Goal: Information Seeking & Learning: Learn about a topic

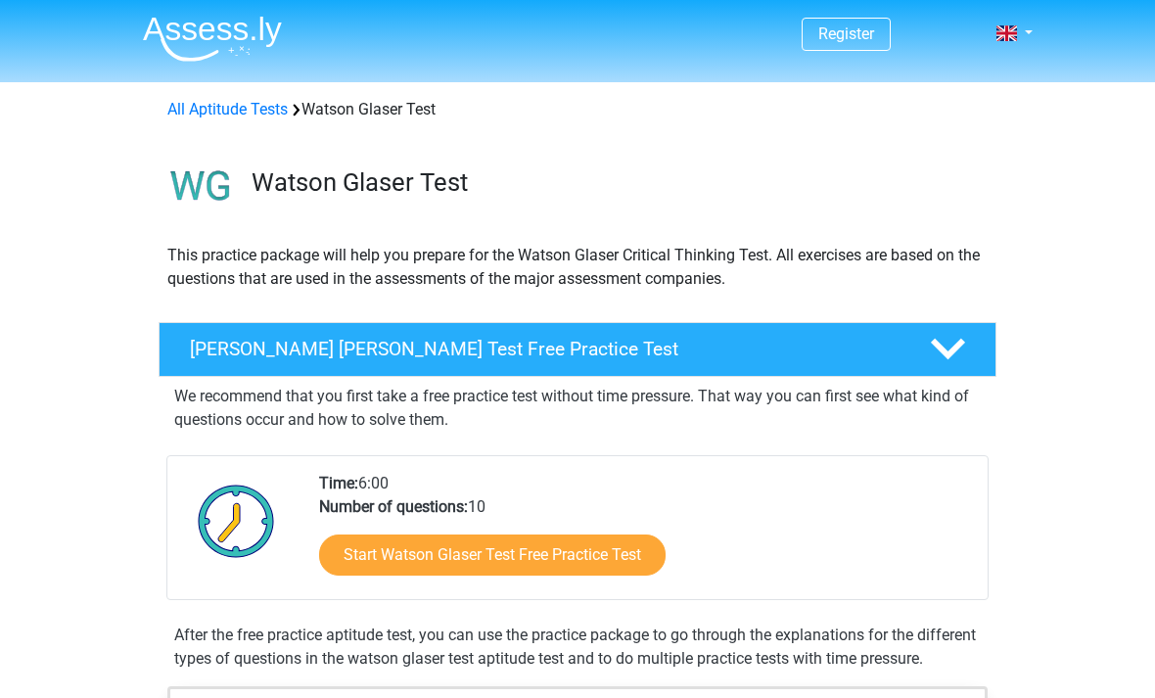
click at [625, 568] on link "Start Watson Glaser Test Free Practice Test" at bounding box center [492, 555] width 347 height 41
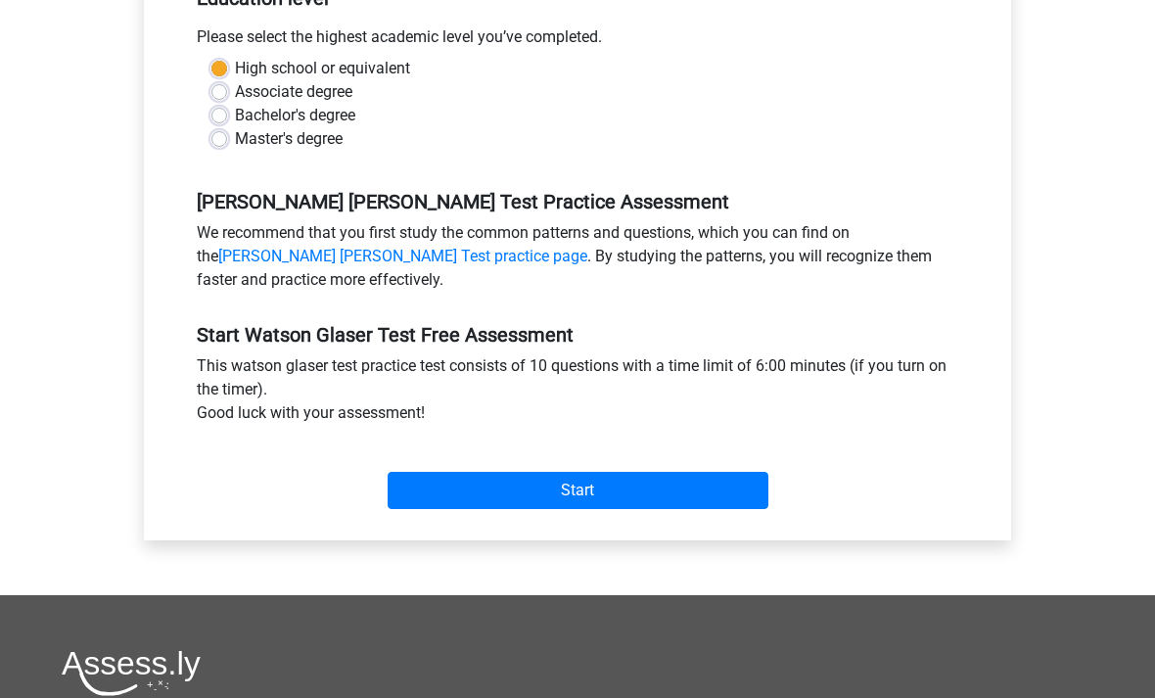
scroll to position [444, 0]
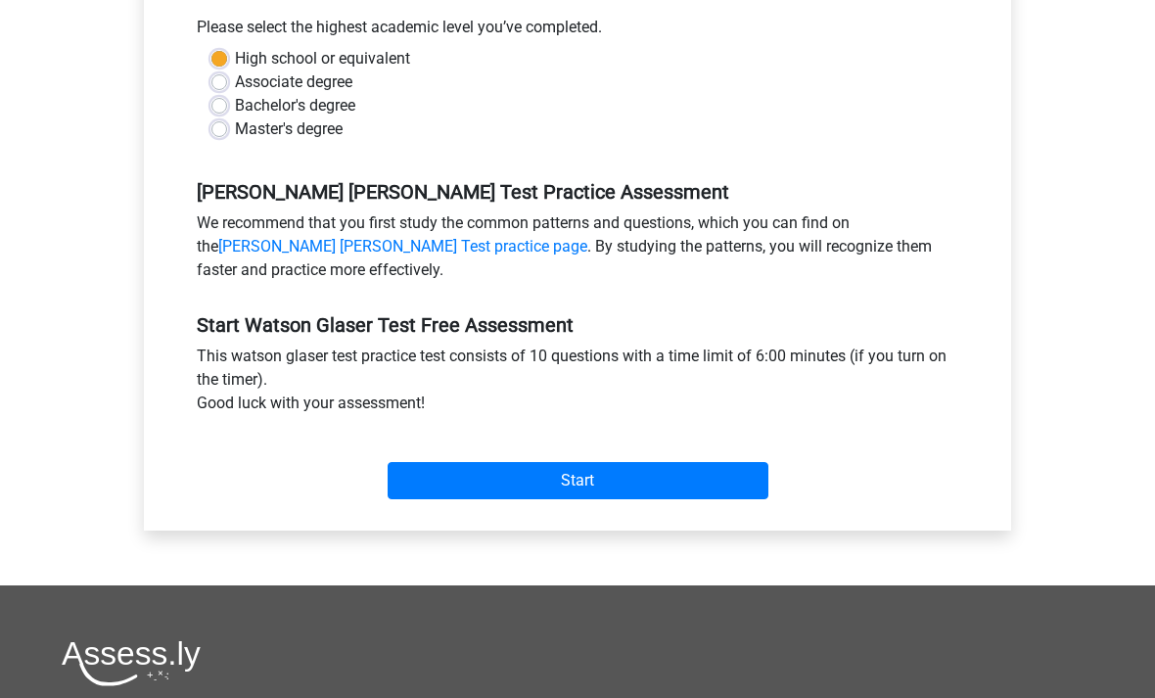
click at [646, 474] on input "Start" at bounding box center [578, 480] width 381 height 37
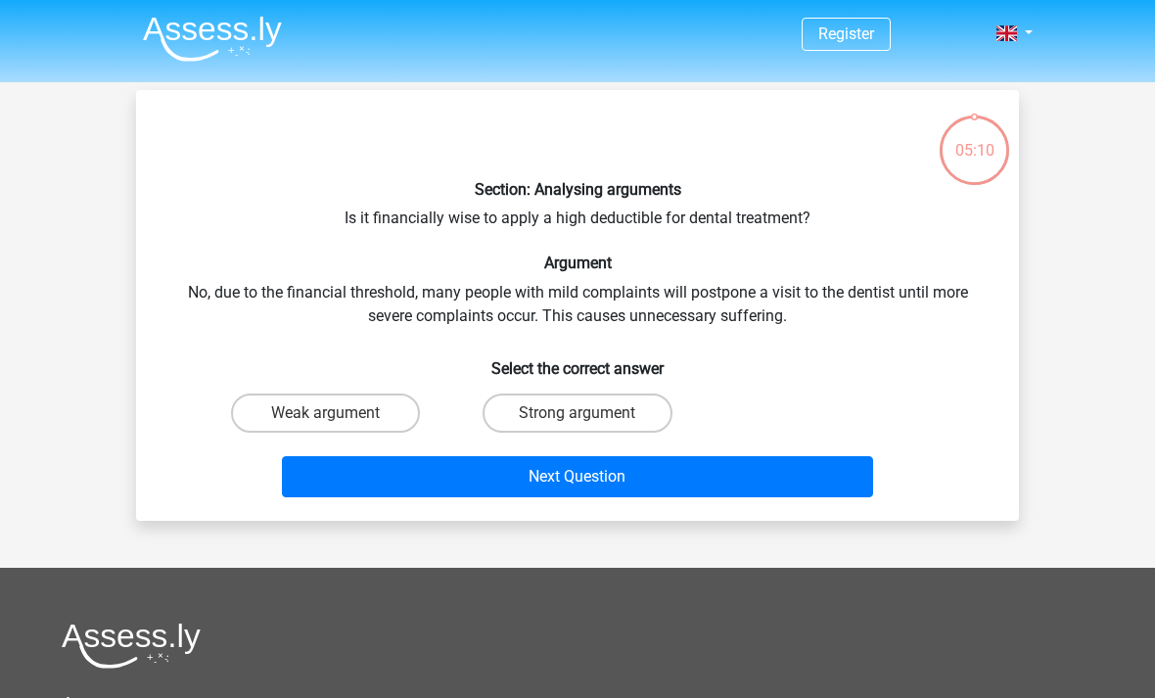
click at [366, 407] on label "Weak argument" at bounding box center [325, 413] width 189 height 39
click at [339, 413] on input "Weak argument" at bounding box center [332, 419] width 13 height 13
radio input "true"
click at [704, 478] on button "Next Question" at bounding box center [578, 476] width 592 height 41
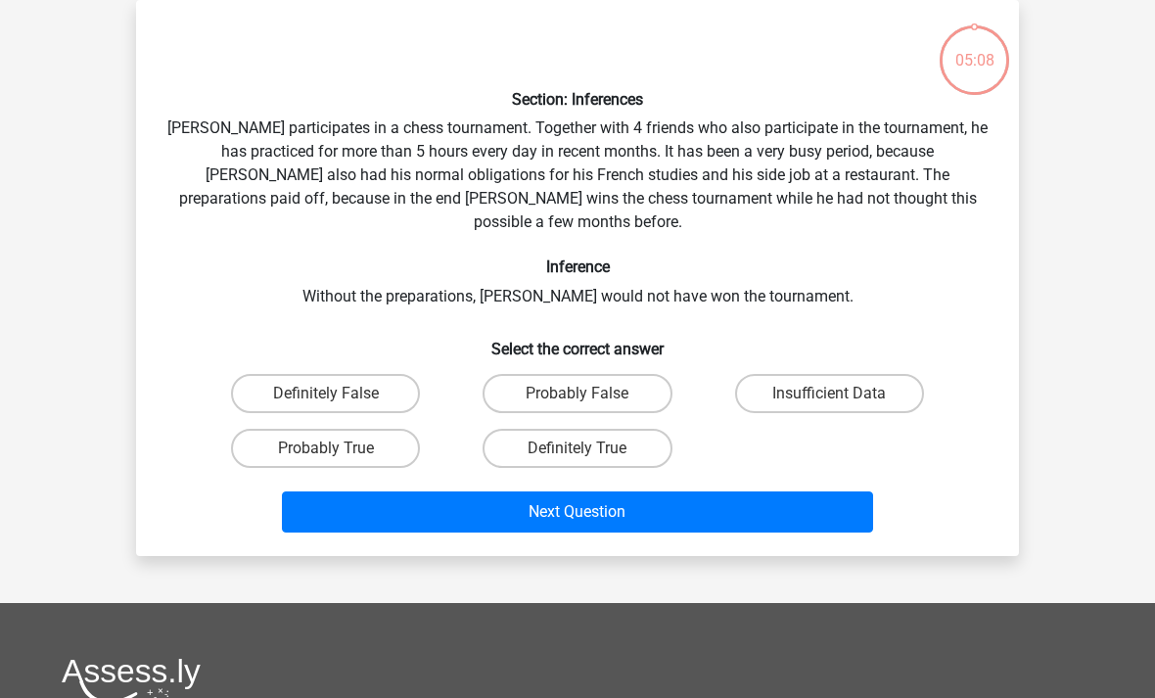
scroll to position [90, 0]
click at [351, 429] on label "Probably True" at bounding box center [325, 448] width 189 height 39
click at [339, 448] on input "Probably True" at bounding box center [332, 454] width 13 height 13
radio input "true"
click at [805, 491] on button "Next Question" at bounding box center [578, 511] width 592 height 41
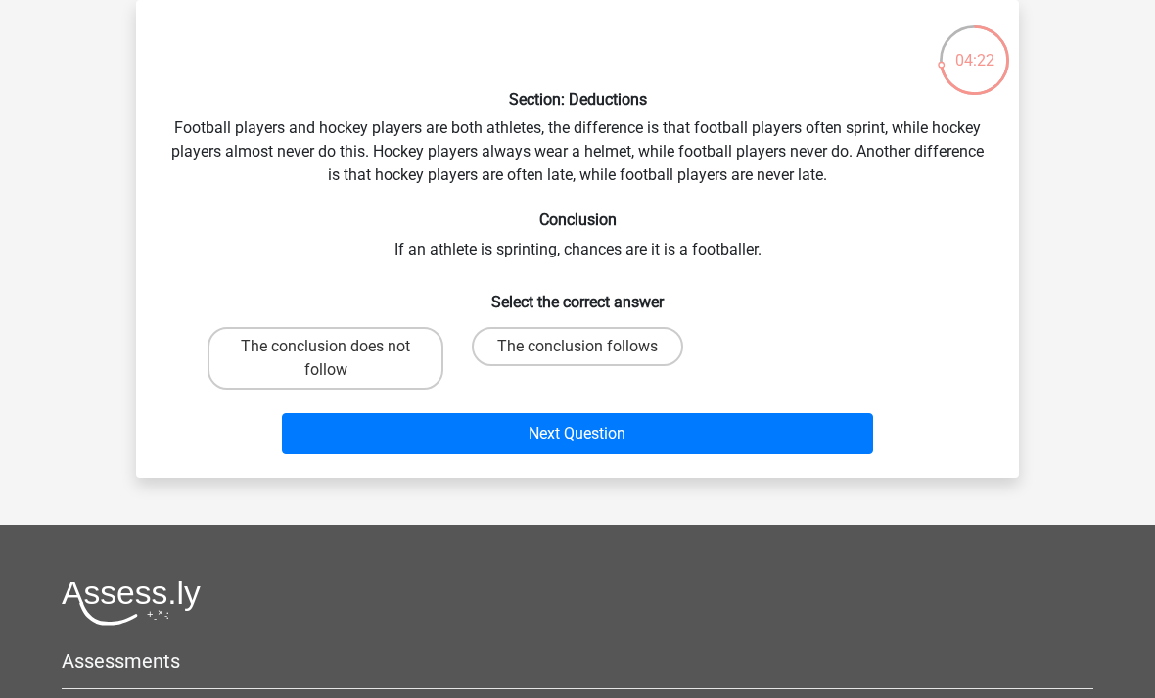
click at [367, 346] on label "The conclusion does not follow" at bounding box center [326, 358] width 236 height 63
click at [339, 347] on input "The conclusion does not follow" at bounding box center [332, 353] width 13 height 13
radio input "true"
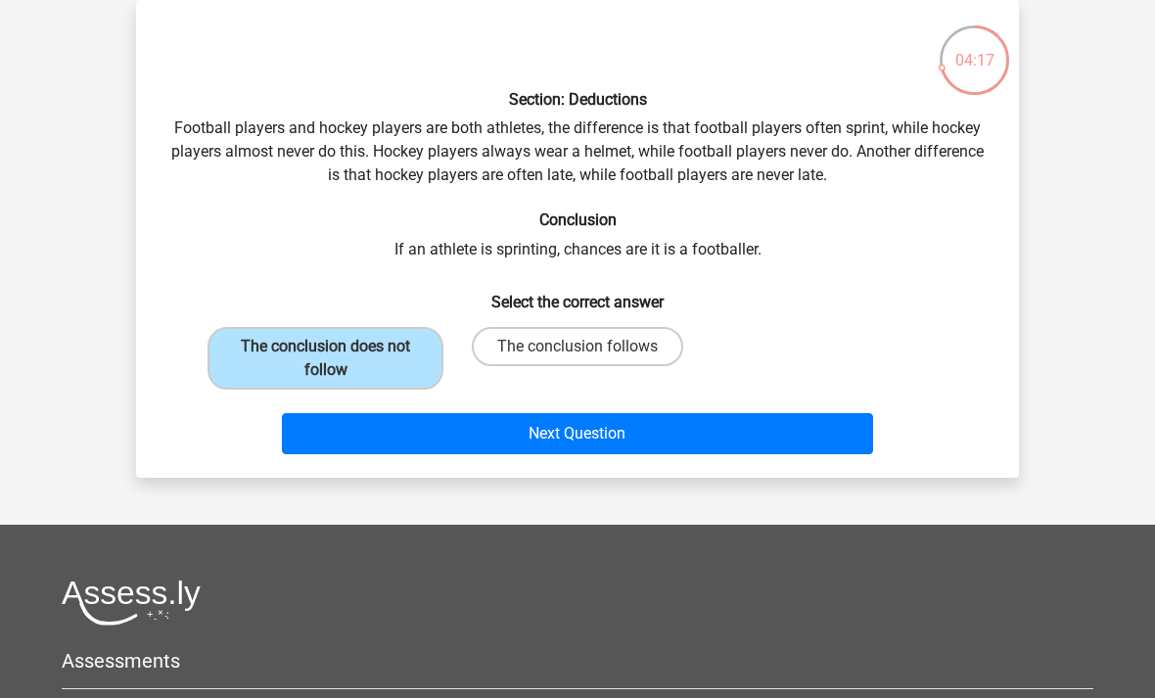
click at [619, 437] on button "Next Question" at bounding box center [578, 433] width 592 height 41
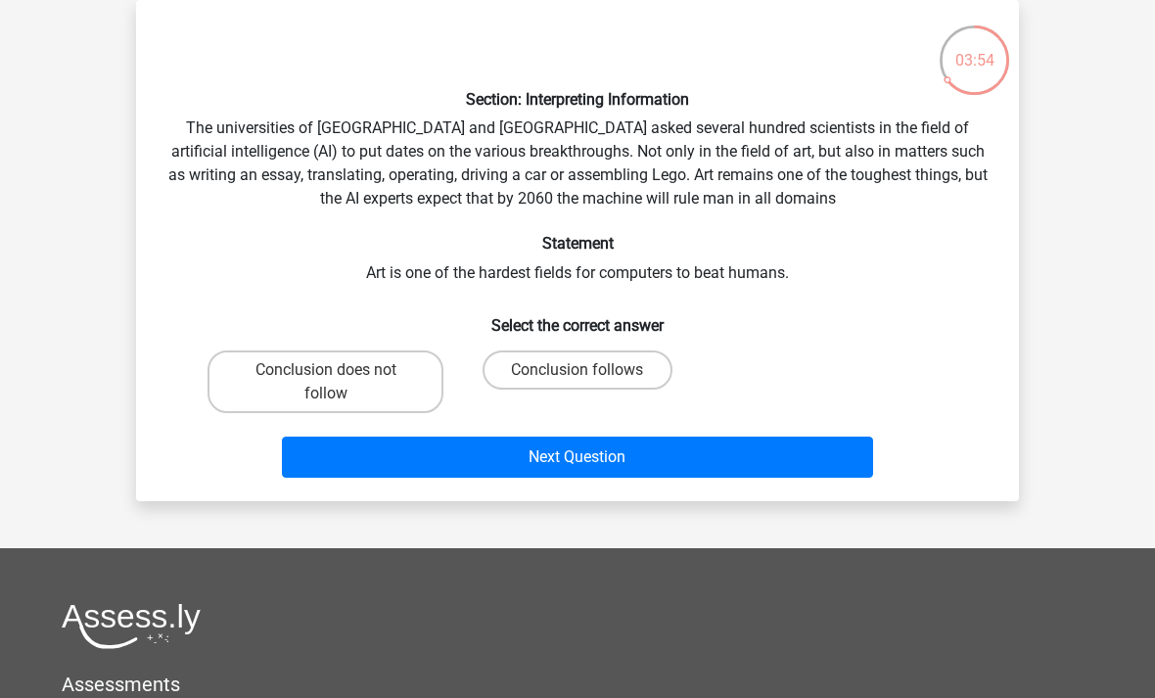
click at [629, 378] on label "Conclusion follows" at bounding box center [577, 369] width 189 height 39
click at [590, 378] on input "Conclusion follows" at bounding box center [584, 376] width 13 height 13
radio input "true"
click at [781, 477] on button "Next Question" at bounding box center [578, 457] width 592 height 41
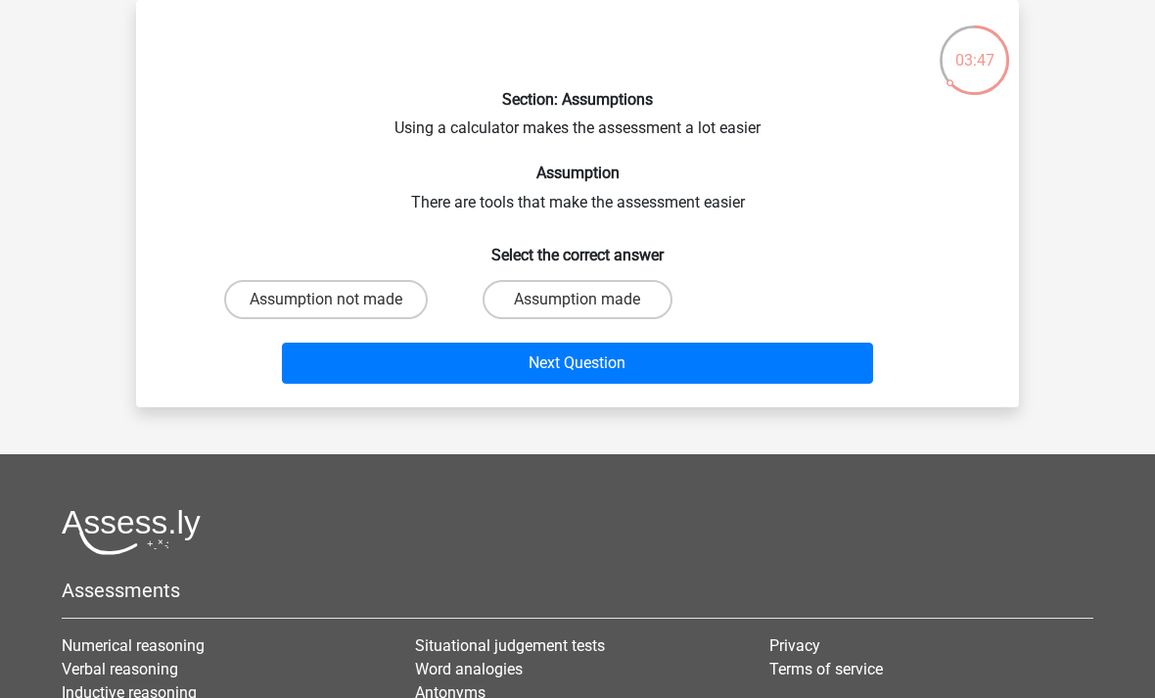
click at [559, 286] on label "Assumption made" at bounding box center [577, 299] width 189 height 39
click at [578, 300] on input "Assumption made" at bounding box center [584, 306] width 13 height 13
radio input "true"
click at [677, 363] on button "Next Question" at bounding box center [578, 363] width 592 height 41
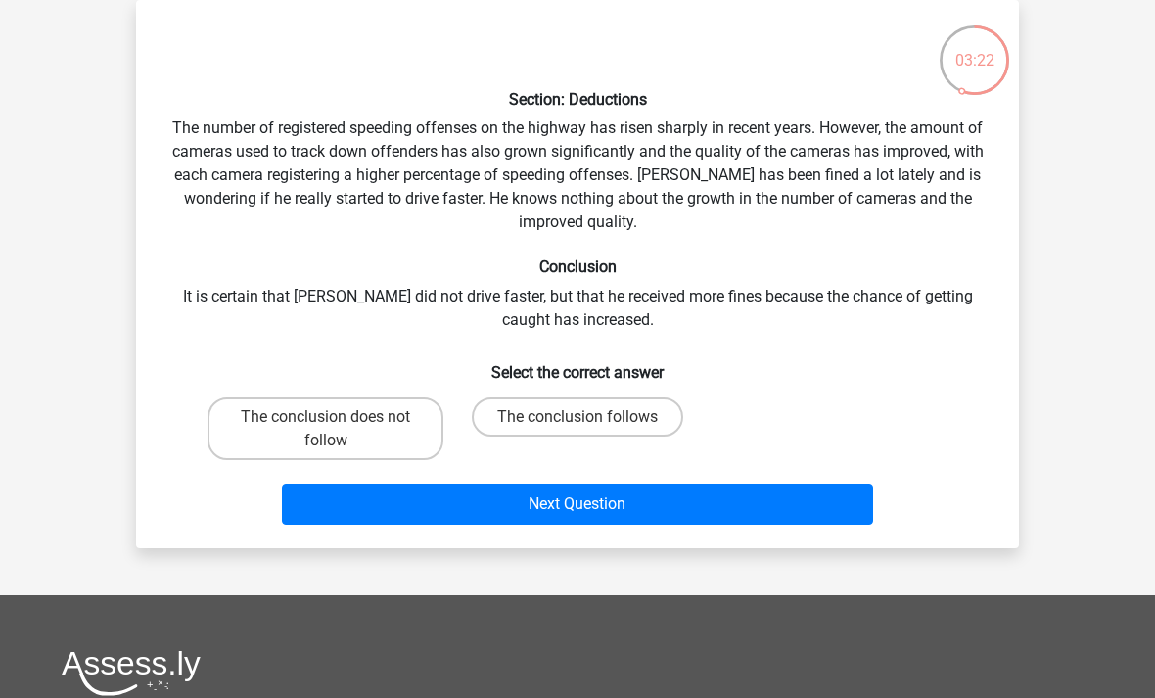
click at [367, 408] on label "The conclusion does not follow" at bounding box center [326, 428] width 236 height 63
click at [339, 417] on input "The conclusion does not follow" at bounding box center [332, 423] width 13 height 13
radio input "true"
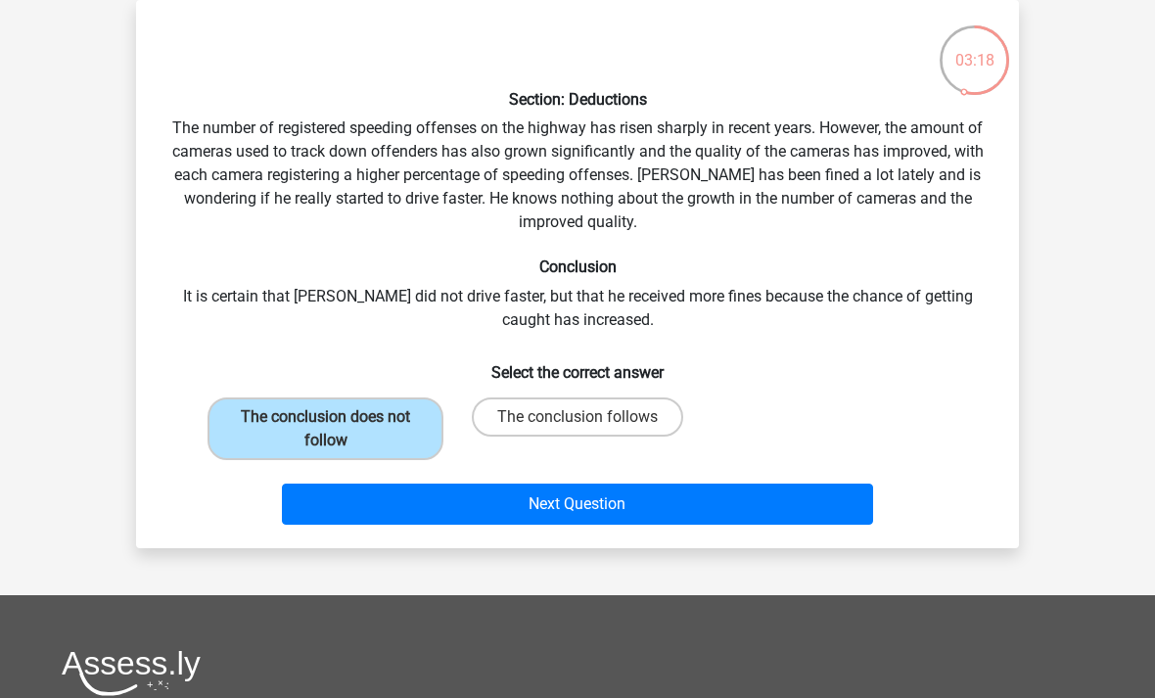
click at [807, 522] on button "Next Question" at bounding box center [578, 504] width 592 height 41
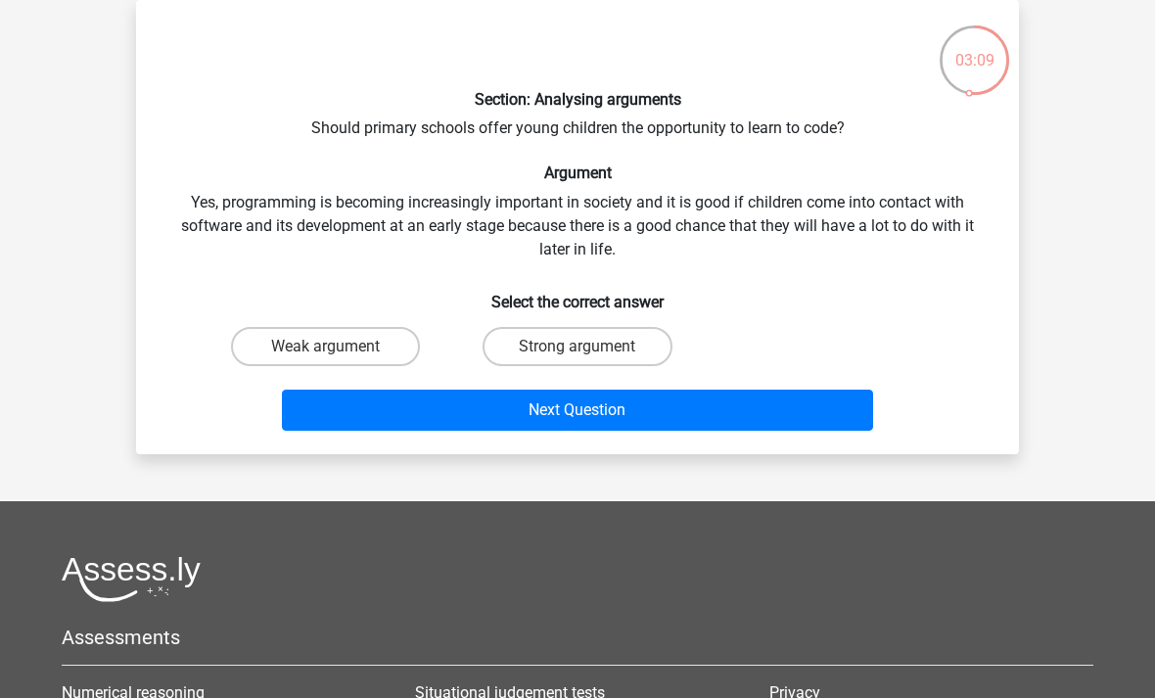
click at [630, 339] on label "Strong argument" at bounding box center [577, 346] width 189 height 39
click at [590, 347] on input "Strong argument" at bounding box center [584, 353] width 13 height 13
radio input "true"
click at [756, 417] on button "Next Question" at bounding box center [578, 410] width 592 height 41
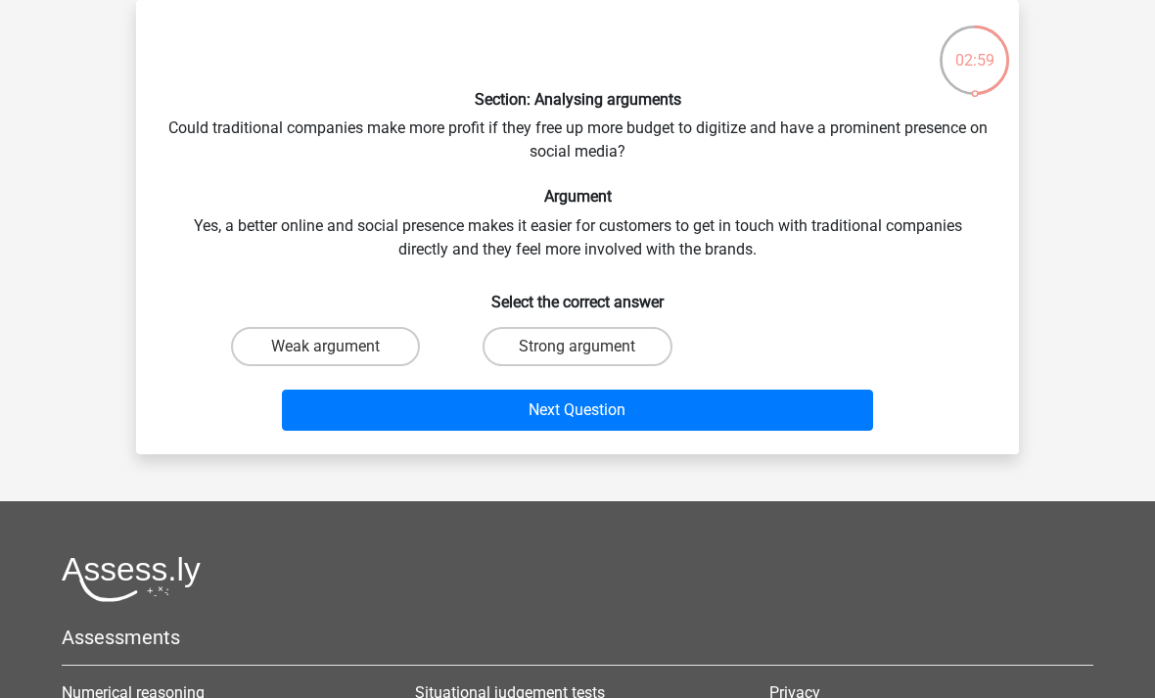
click at [651, 347] on label "Strong argument" at bounding box center [577, 346] width 189 height 39
click at [590, 347] on input "Strong argument" at bounding box center [584, 353] width 13 height 13
radio input "true"
click at [705, 415] on button "Next Question" at bounding box center [578, 410] width 592 height 41
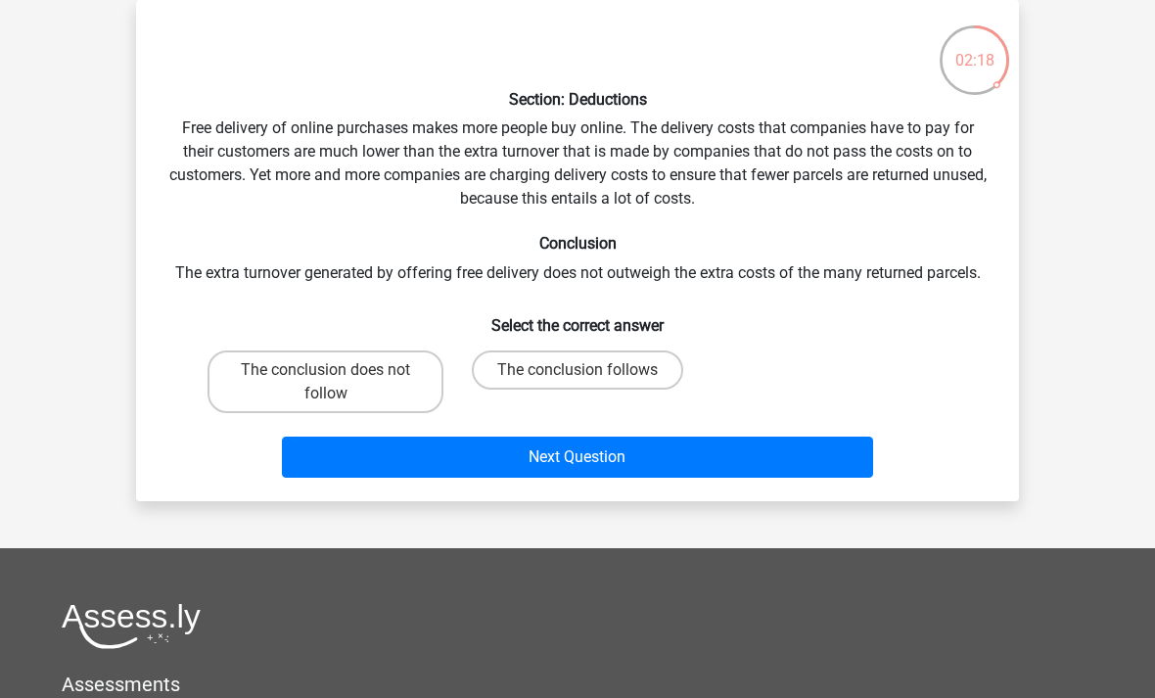
click at [575, 353] on label "The conclusion follows" at bounding box center [577, 369] width 211 height 39
click at [578, 370] on input "The conclusion follows" at bounding box center [584, 376] width 13 height 13
radio input "true"
click at [408, 338] on div "Section: Deductions Free delivery of online purchases makes more people buy onl…" at bounding box center [577, 251] width 867 height 470
click at [408, 373] on label "The conclusion does not follow" at bounding box center [326, 381] width 236 height 63
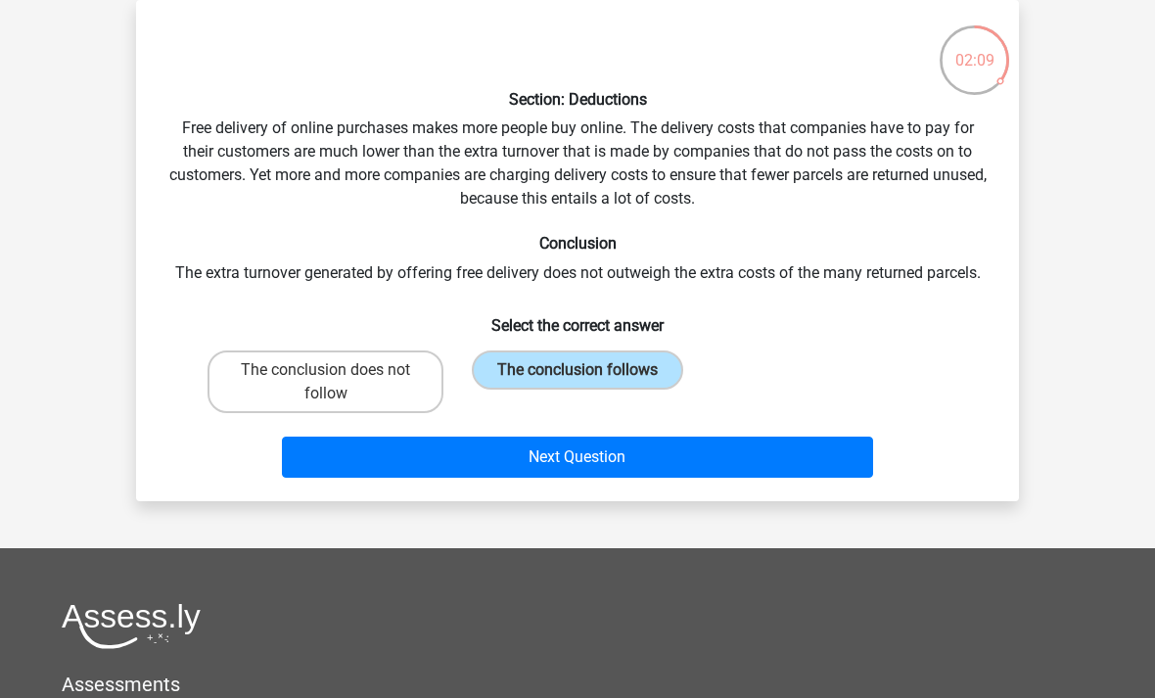
click at [339, 373] on input "The conclusion does not follow" at bounding box center [332, 376] width 13 height 13
radio input "true"
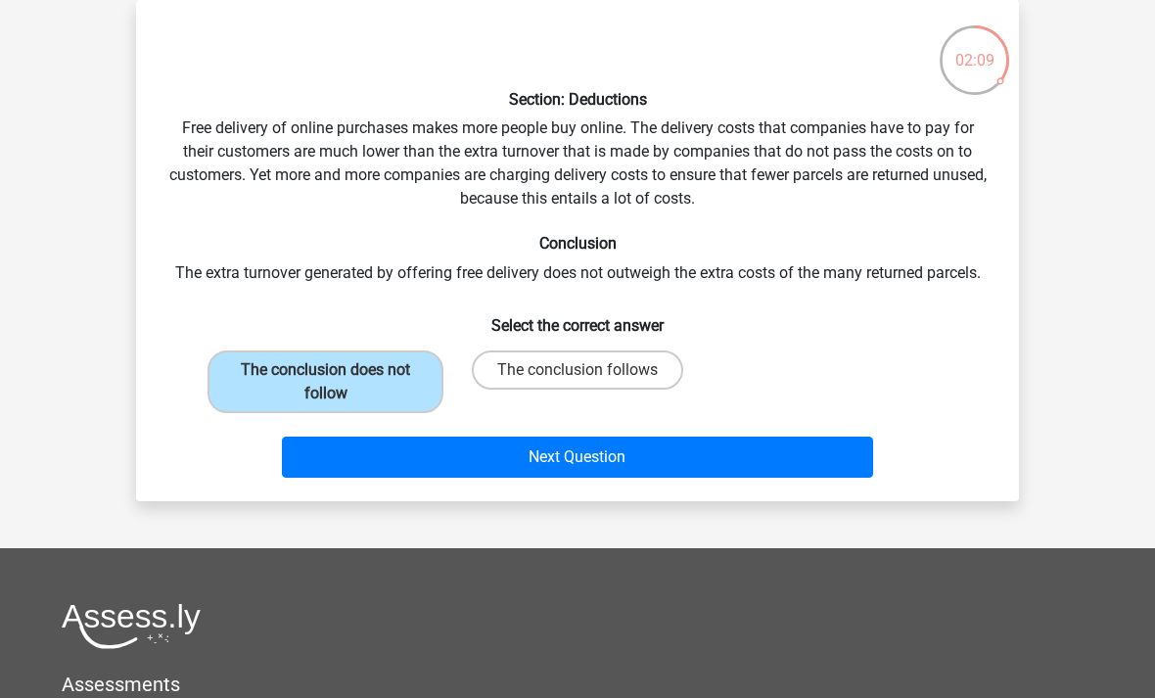
click at [686, 453] on button "Next Question" at bounding box center [578, 457] width 592 height 41
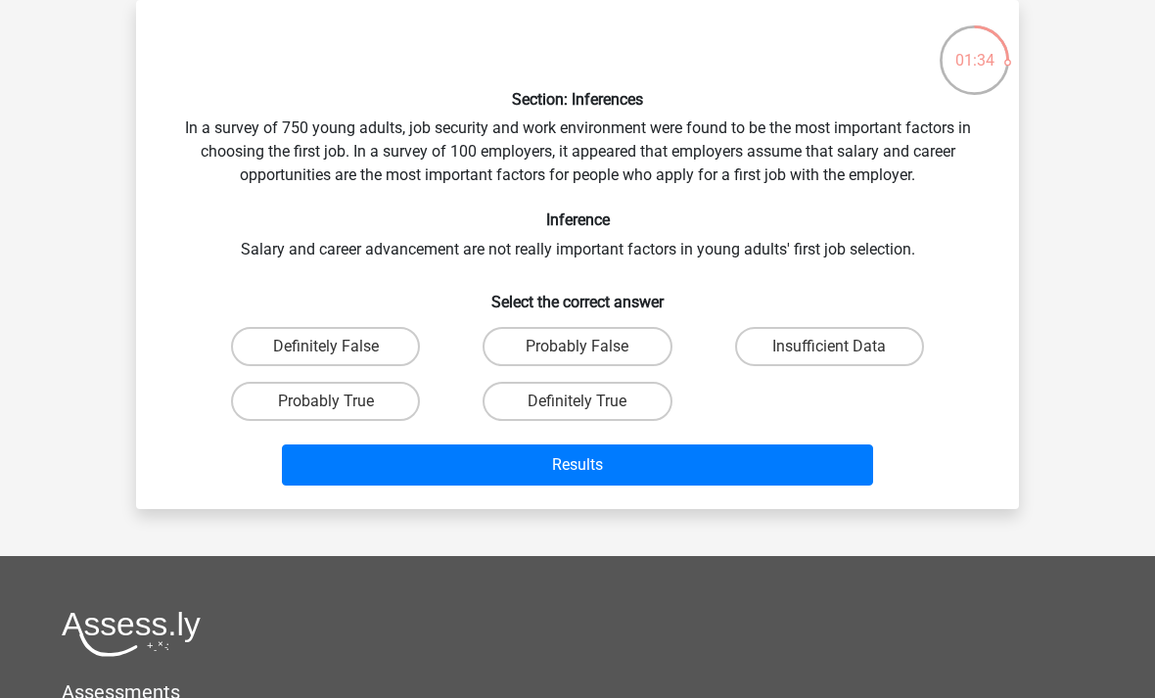
click at [883, 352] on label "Insufficient Data" at bounding box center [829, 346] width 189 height 39
click at [842, 352] on input "Insufficient Data" at bounding box center [835, 353] width 13 height 13
radio input "true"
click at [829, 482] on button "Results" at bounding box center [578, 464] width 592 height 41
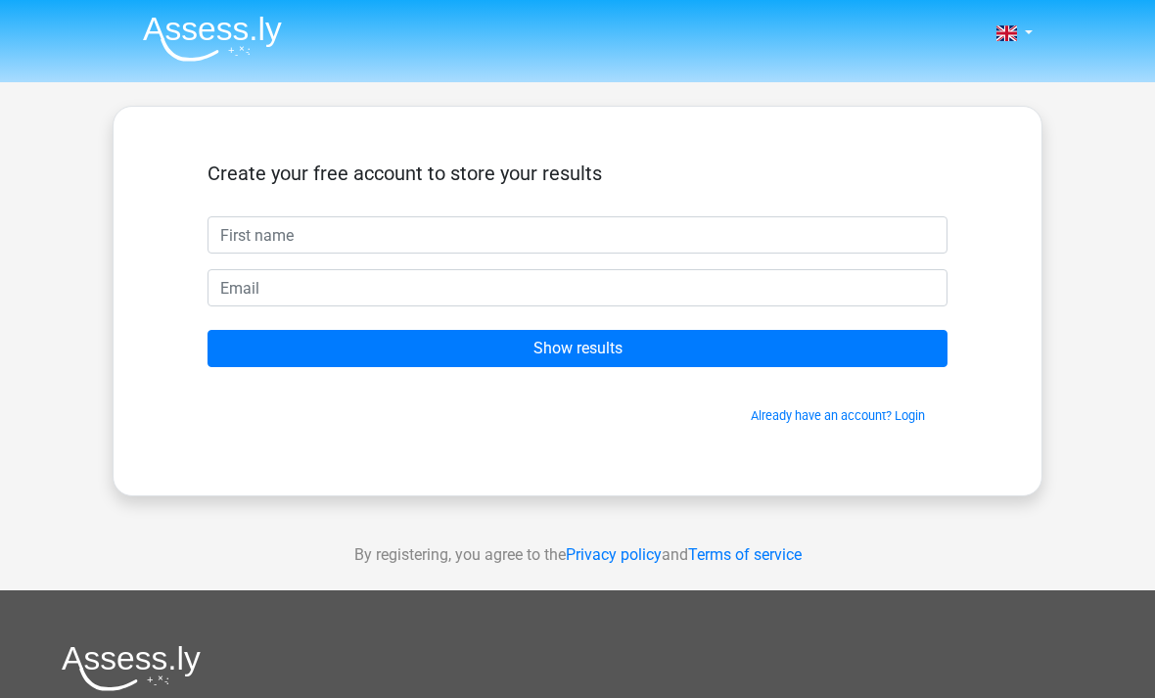
click at [815, 251] on input "text" at bounding box center [578, 234] width 740 height 37
click at [850, 240] on input "text" at bounding box center [578, 234] width 740 height 37
click at [643, 254] on input "text" at bounding box center [578, 234] width 740 height 37
click at [664, 248] on input "text" at bounding box center [578, 234] width 740 height 37
click at [667, 249] on input "text" at bounding box center [578, 234] width 740 height 37
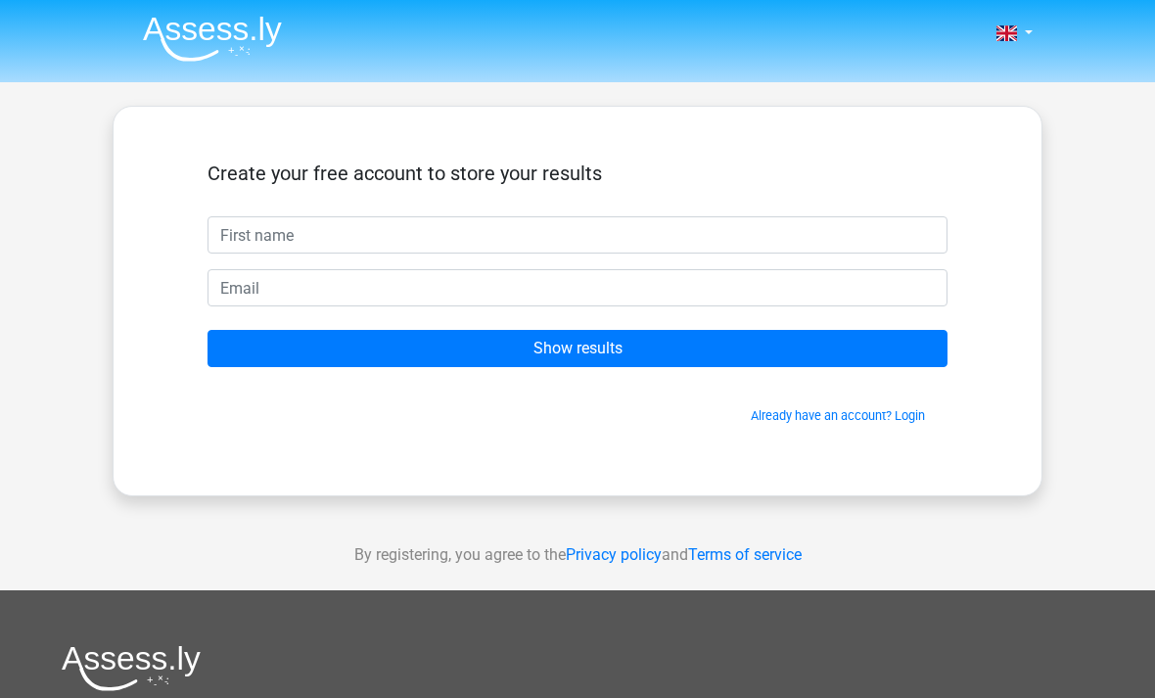
click at [679, 237] on input "text" at bounding box center [578, 234] width 740 height 37
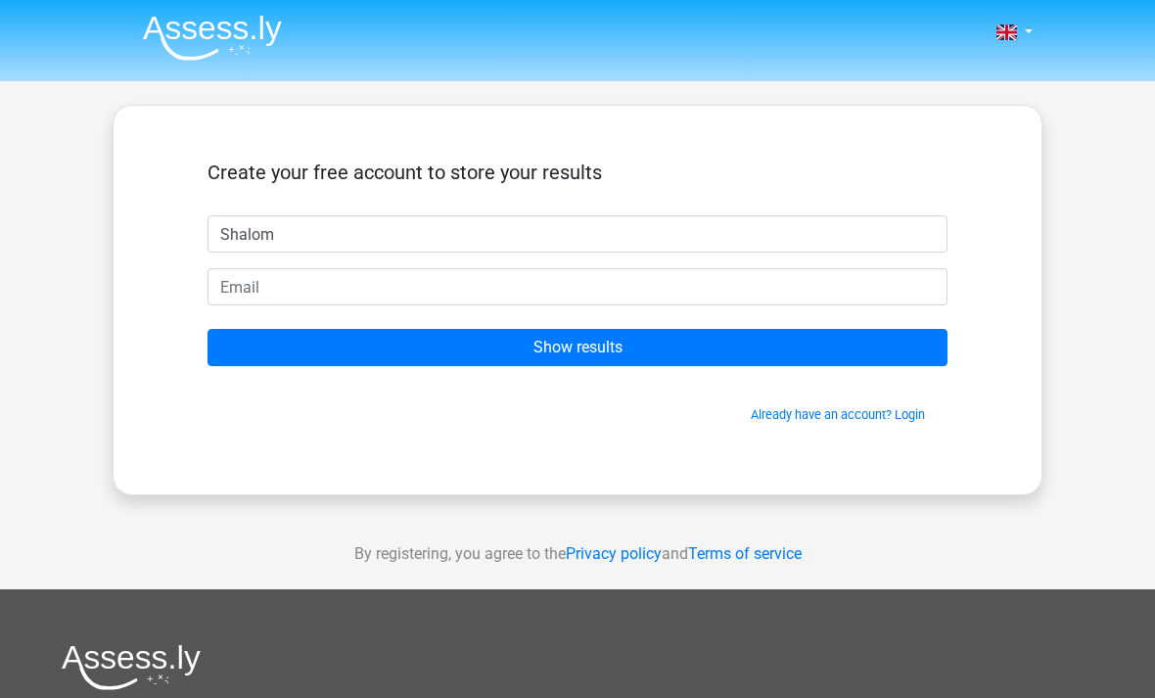
type input "Shalom"
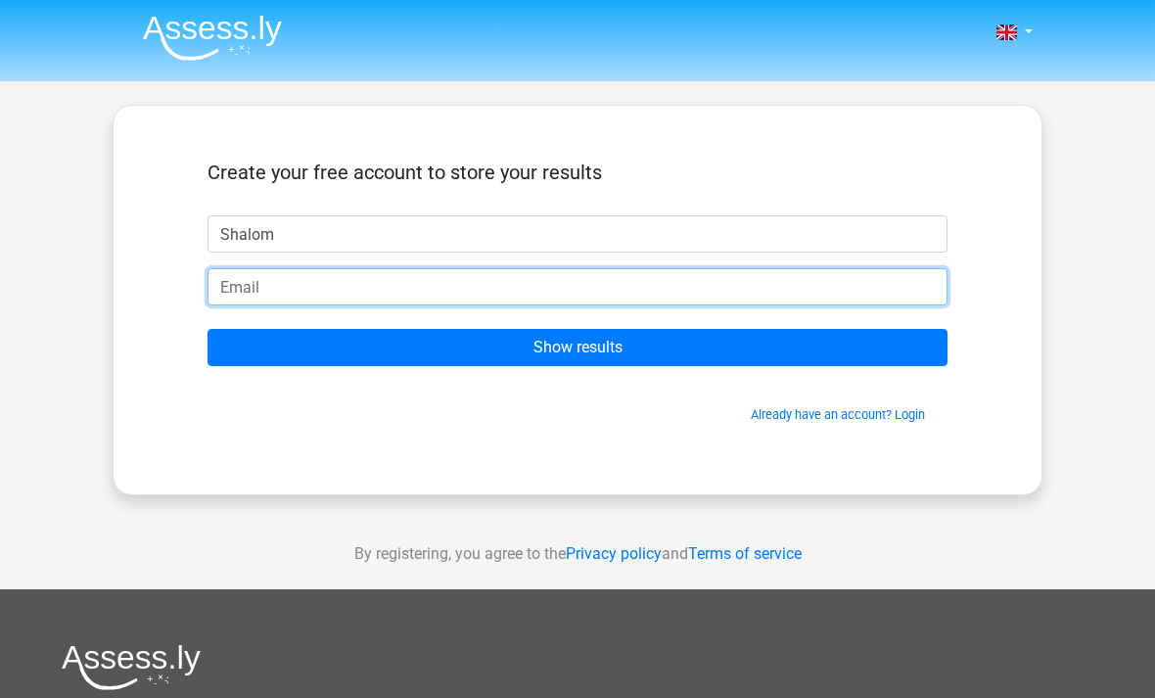
click at [466, 276] on input "email" at bounding box center [578, 287] width 740 height 37
type input "[EMAIL_ADDRESS][DOMAIN_NAME]"
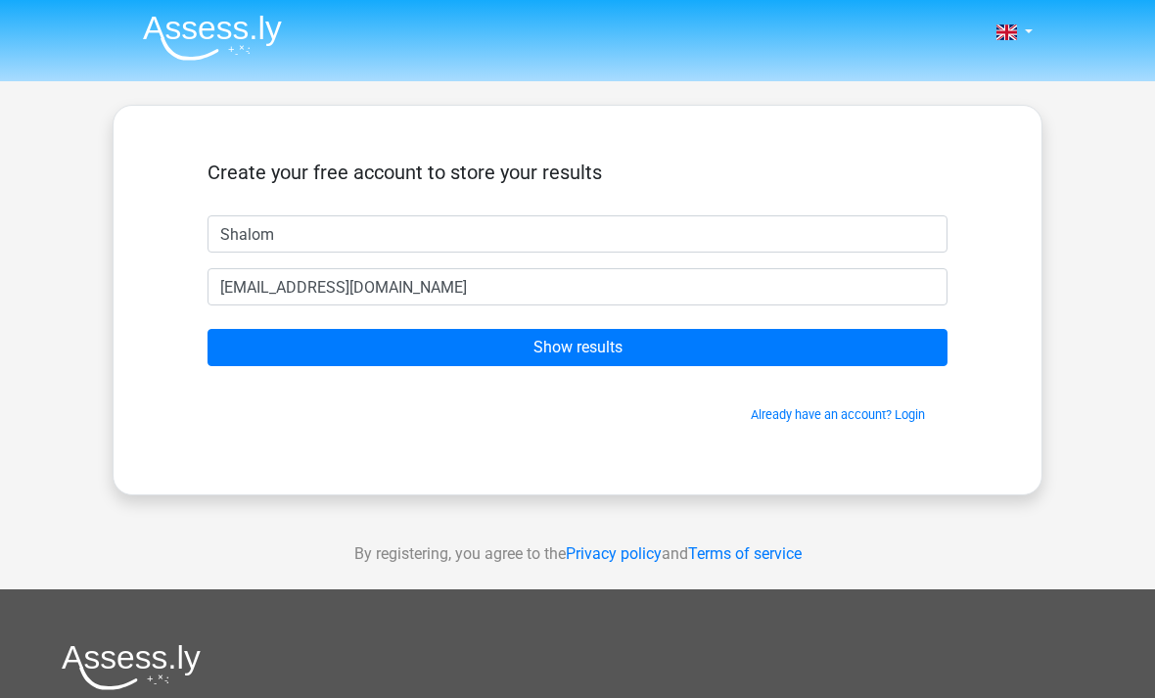
click at [751, 351] on input "Show results" at bounding box center [578, 348] width 740 height 37
click at [751, 332] on input "Show results" at bounding box center [578, 348] width 740 height 37
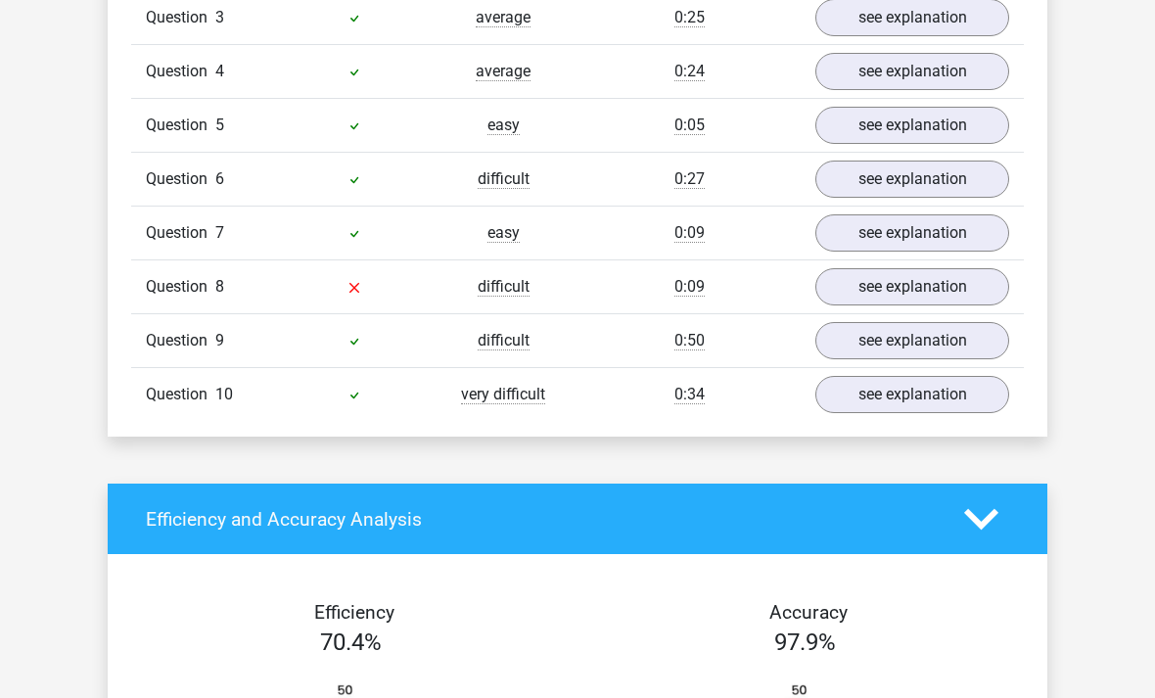
scroll to position [1742, 0]
click at [963, 268] on link "see explanation" at bounding box center [913, 286] width 194 height 37
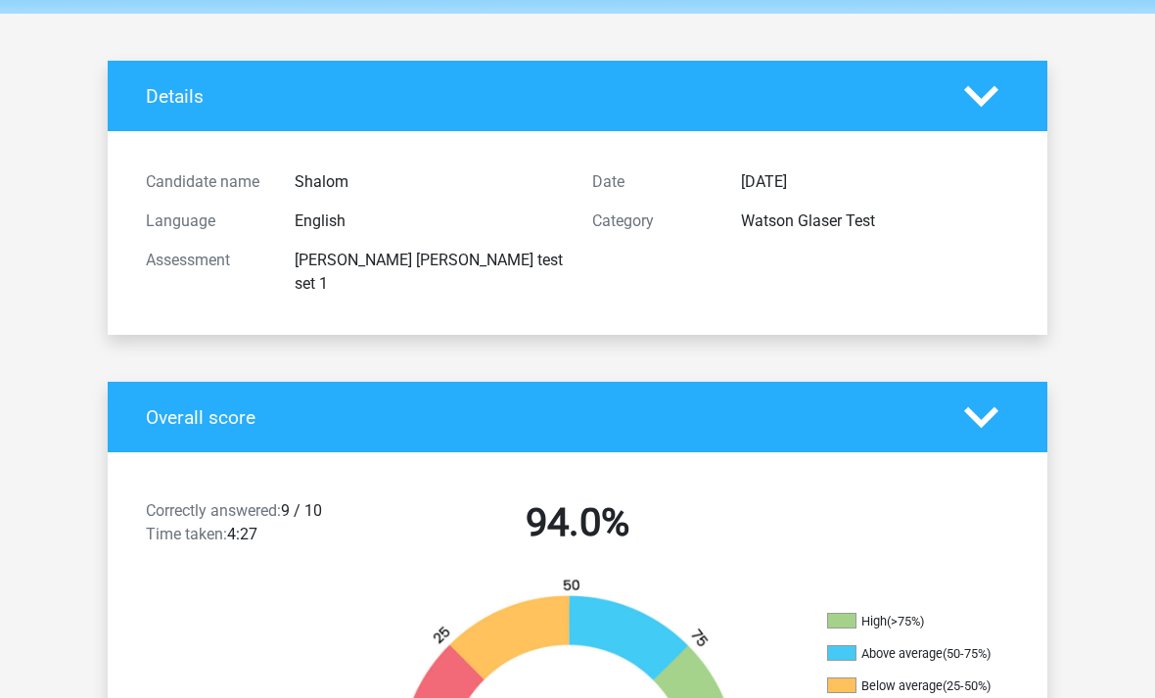
scroll to position [0, 0]
